Goal: Navigation & Orientation: Find specific page/section

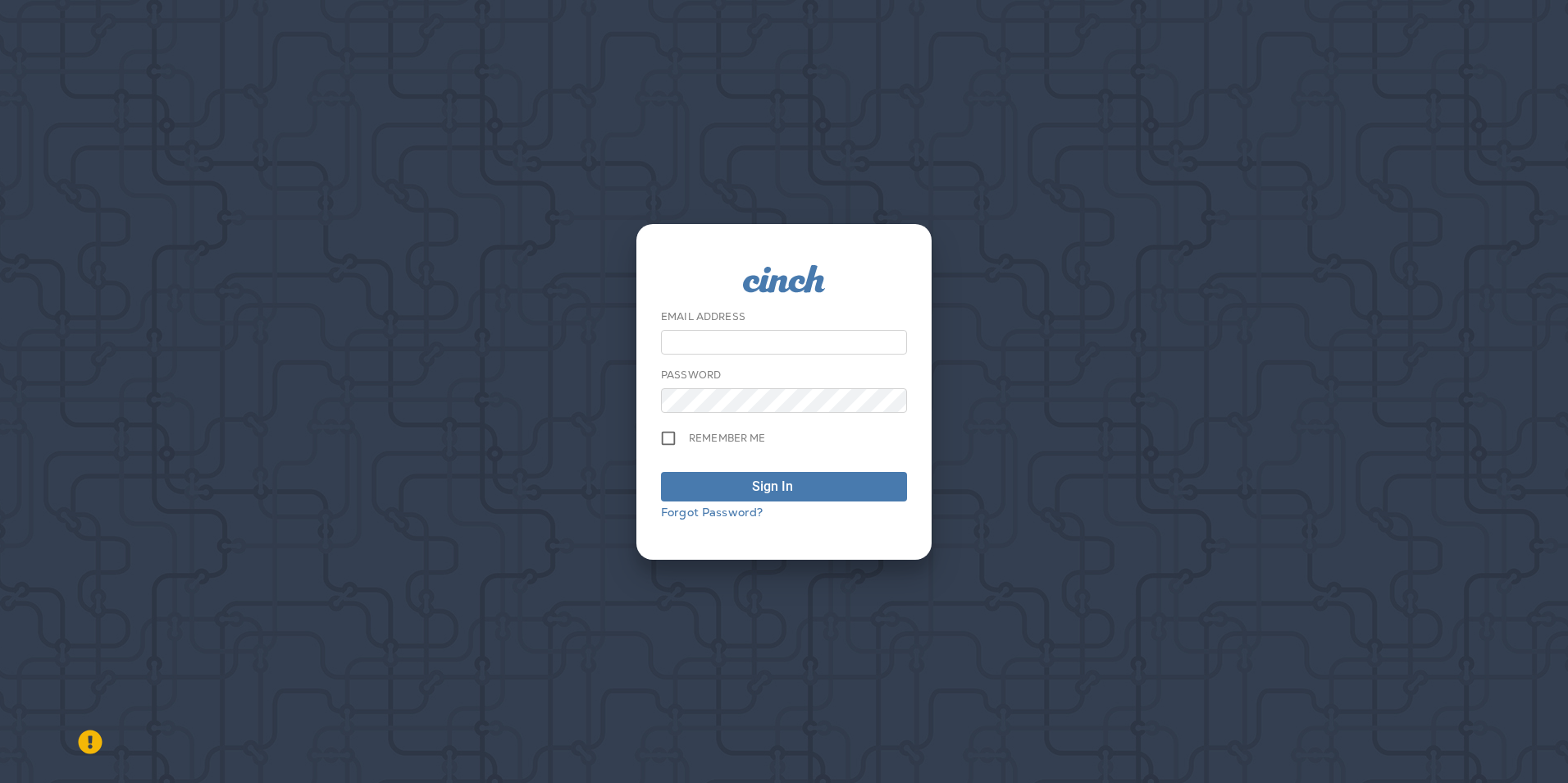
type input "**********"
click at [764, 486] on div "Sign In" at bounding box center [773, 487] width 41 height 20
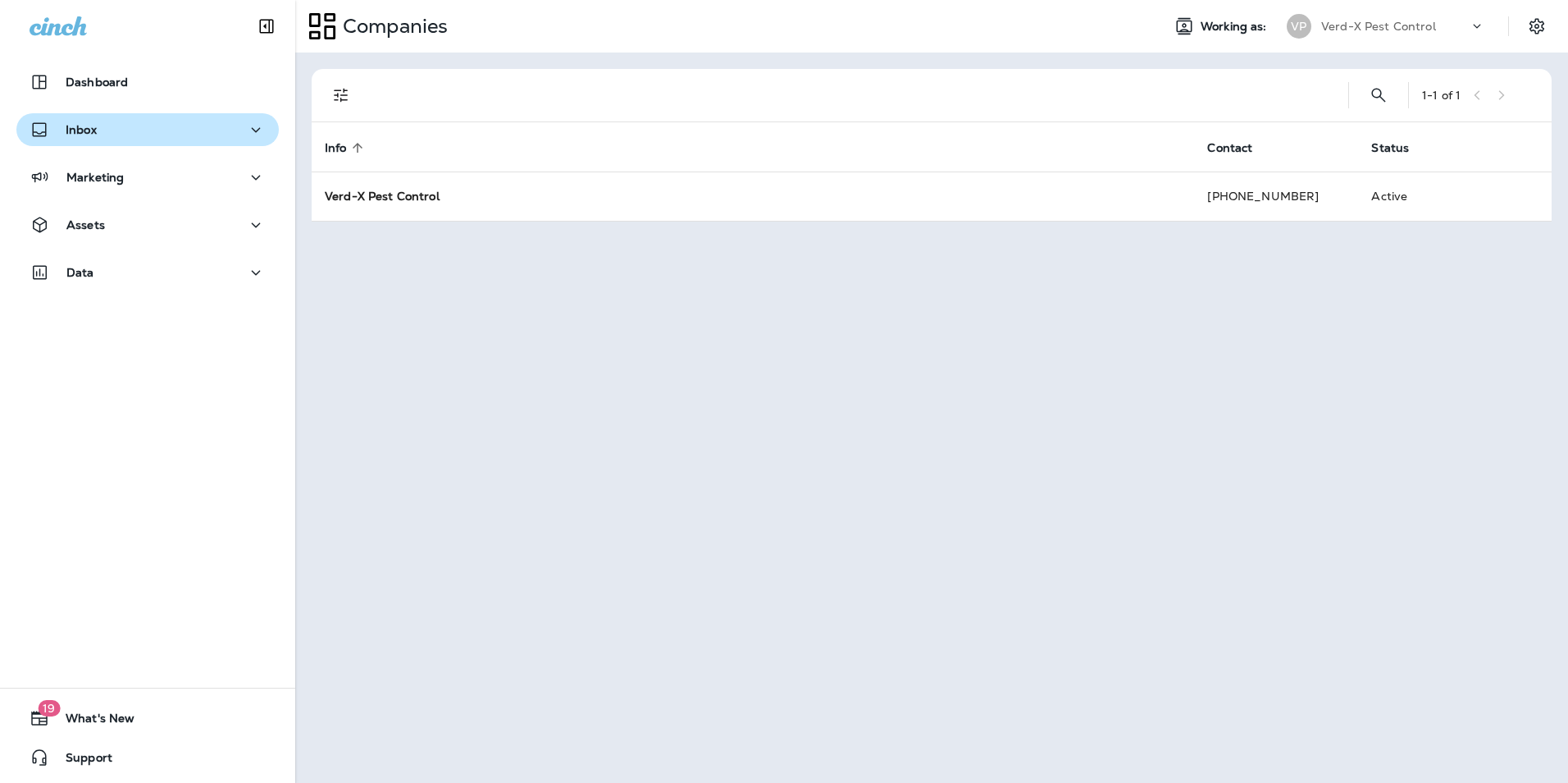
click at [75, 125] on p "Inbox" at bounding box center [81, 129] width 31 height 13
